Goal: Check status: Check status

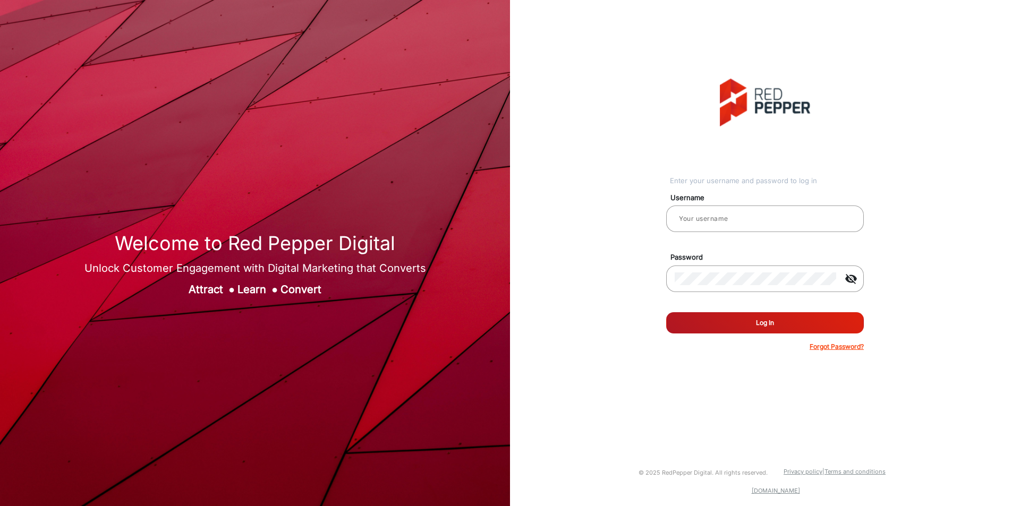
type input "[PERSON_NAME]"
click at [725, 330] on button "Log In" at bounding box center [765, 322] width 198 height 21
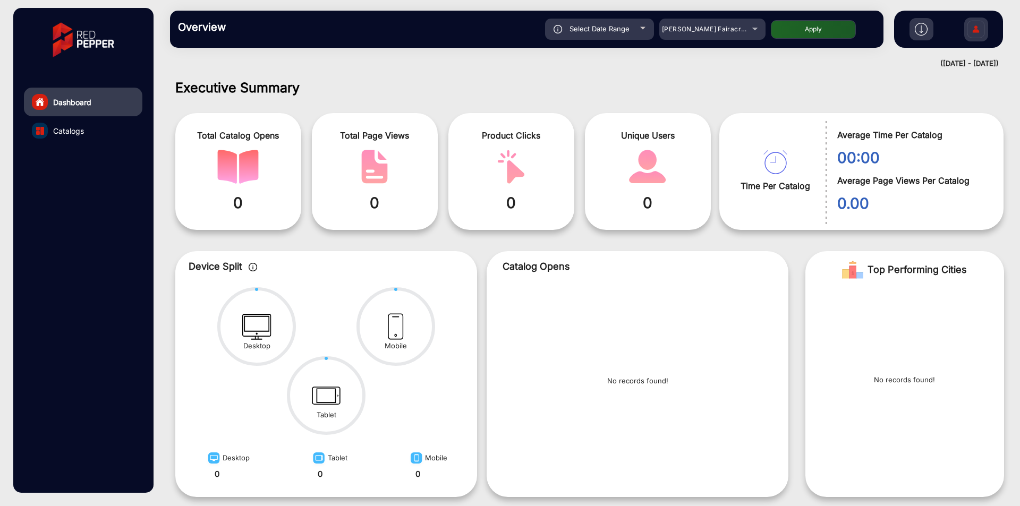
scroll to position [8, 0]
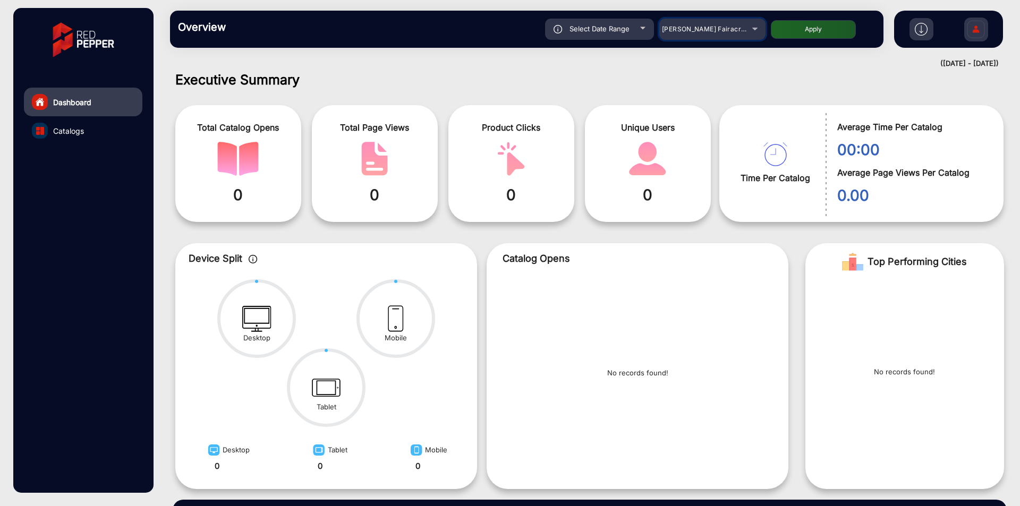
click at [700, 26] on span "[PERSON_NAME] Fairacre Farms" at bounding box center [714, 29] width 105 height 8
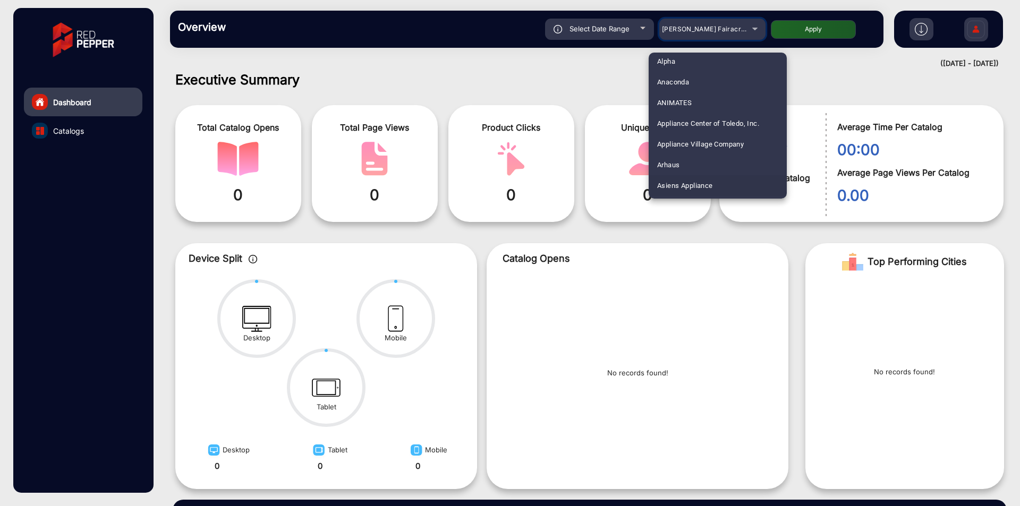
scroll to position [71, 0]
click at [688, 148] on mat-option "Arhaus" at bounding box center [718, 141] width 138 height 21
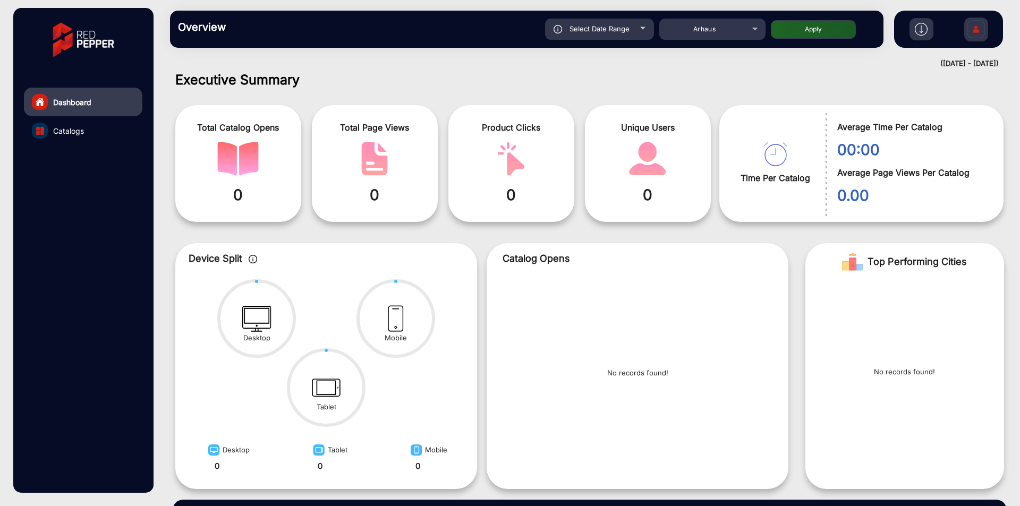
click at [824, 31] on button "Apply" at bounding box center [813, 29] width 85 height 19
type input "[DATE]"
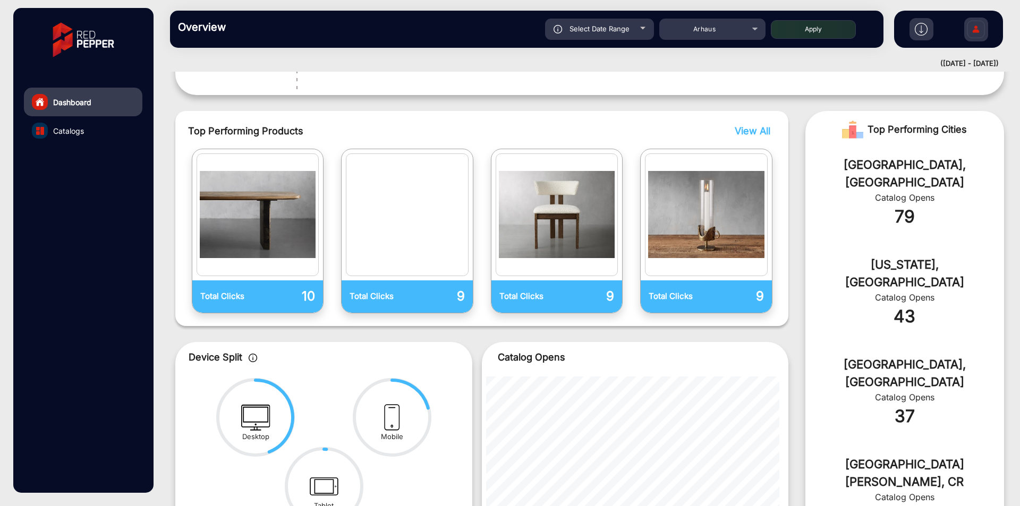
scroll to position [278, 0]
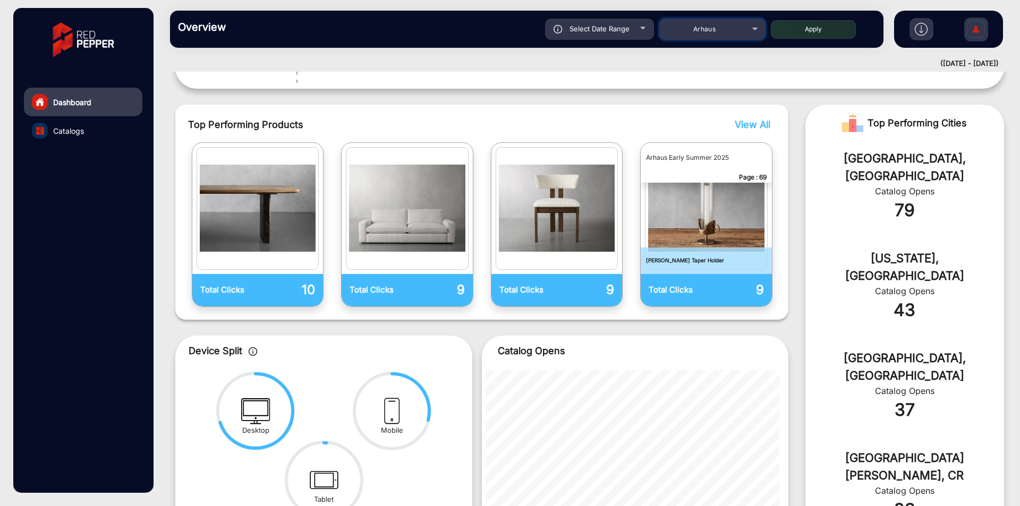
click at [719, 29] on div "Arhaus" at bounding box center [704, 29] width 85 height 13
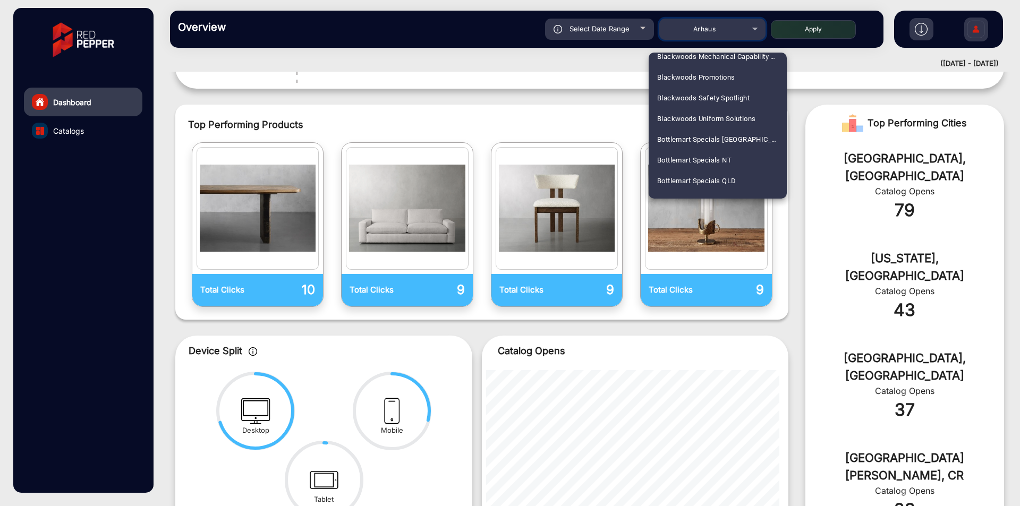
scroll to position [732, 0]
click at [685, 186] on span "Cellarbrations" at bounding box center [679, 184] width 45 height 21
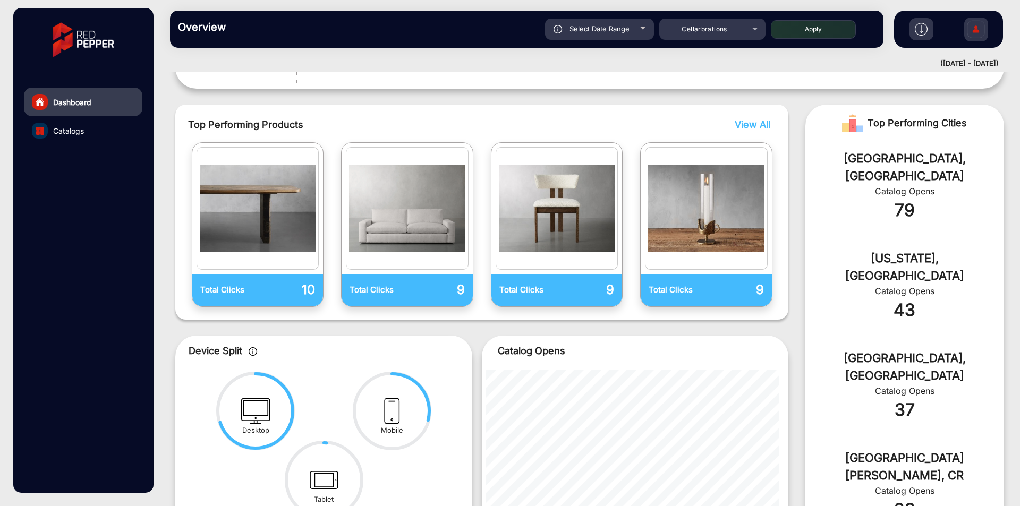
click at [808, 27] on button "Apply" at bounding box center [813, 29] width 85 height 19
type input "[DATE]"
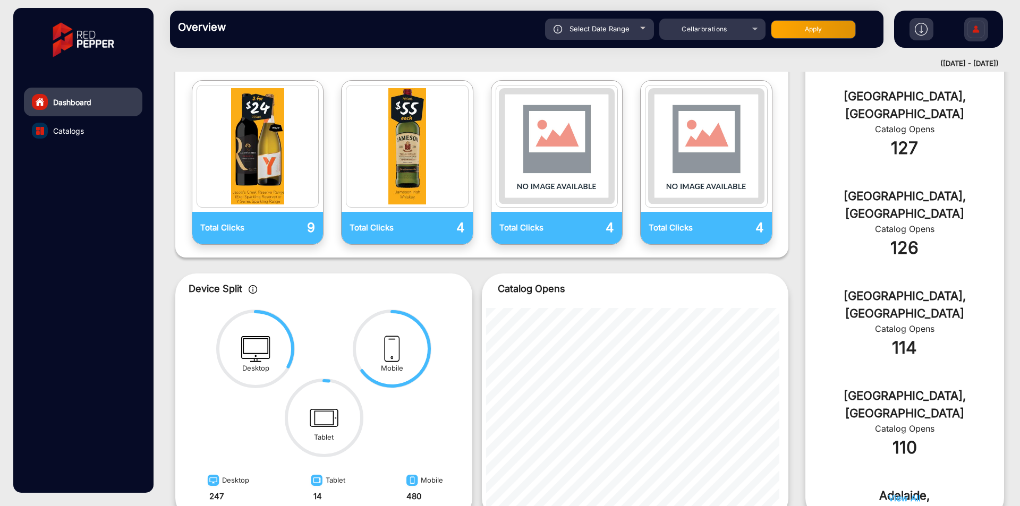
scroll to position [149, 0]
